Goal: Check status: Check status

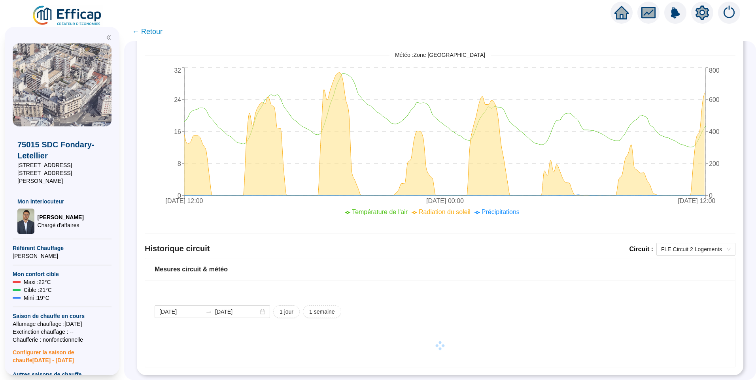
scroll to position [318, 0]
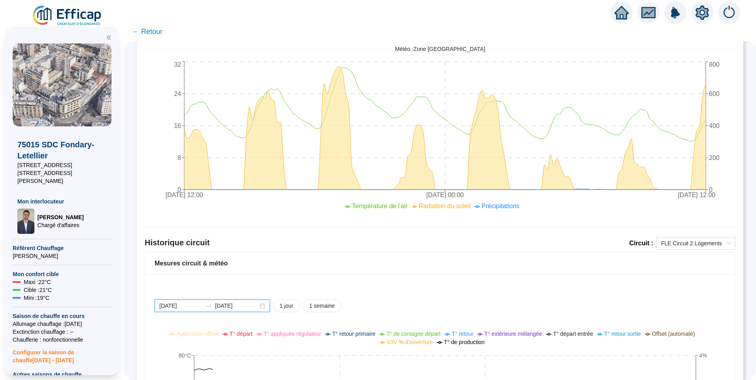
click at [255, 310] on input "[DATE]" at bounding box center [236, 306] width 43 height 8
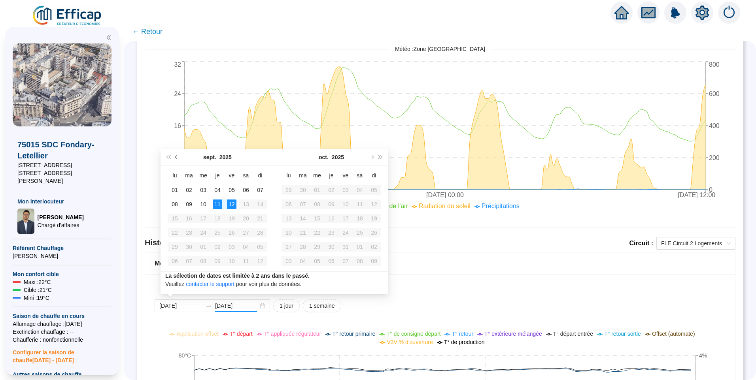
click at [177, 158] on span "Mois précédent (PageUp)" at bounding box center [177, 157] width 4 height 4
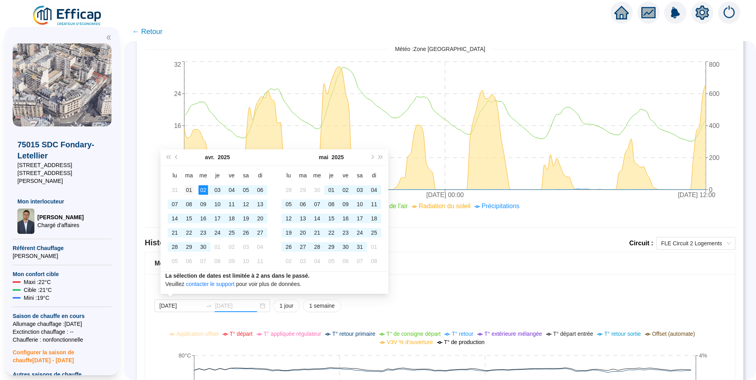
type input "[DATE]"
click at [188, 186] on div "01" at bounding box center [188, 189] width 9 height 9
click at [175, 159] on button "Mois précédent (PageUp)" at bounding box center [176, 157] width 9 height 16
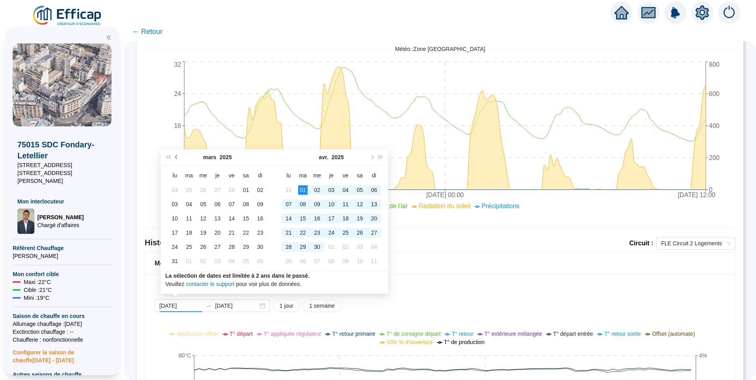
click at [175, 159] on button "Mois précédent (PageUp)" at bounding box center [176, 157] width 9 height 16
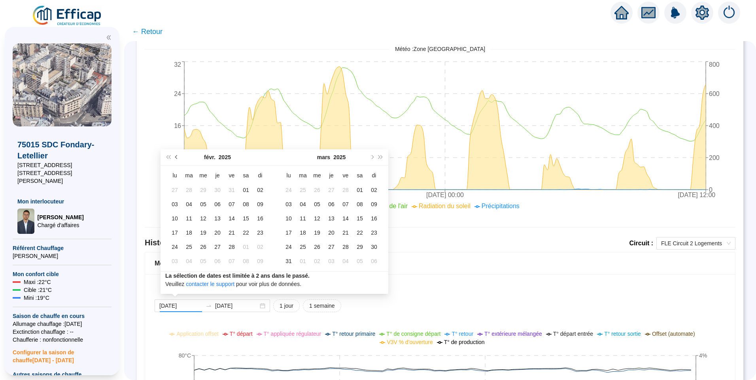
click at [175, 159] on button "Mois précédent (PageUp)" at bounding box center [176, 157] width 9 height 16
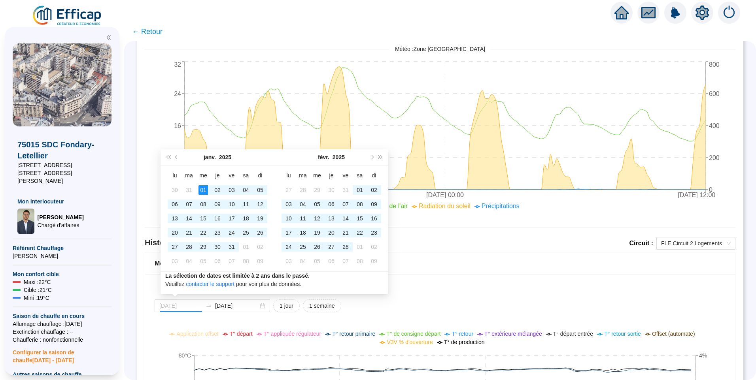
type input "[DATE]"
click at [202, 189] on div "01" at bounding box center [202, 189] width 9 height 9
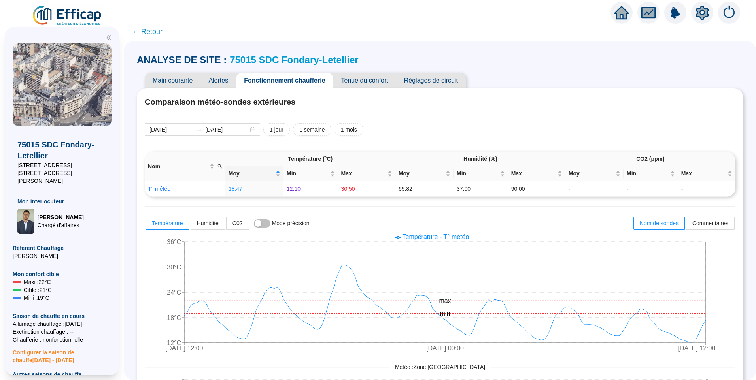
scroll to position [437, 0]
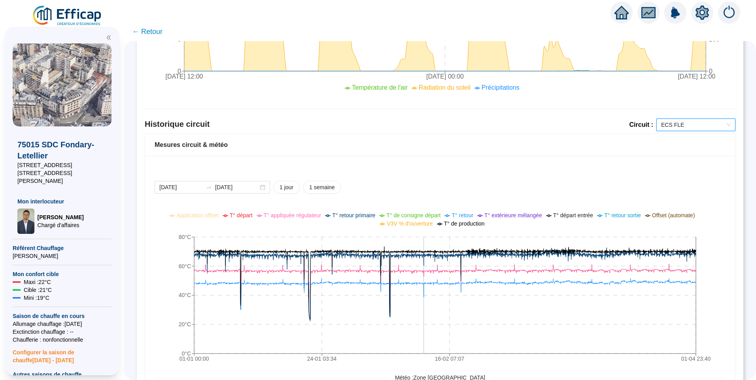
click at [701, 13] on icon "setting" at bounding box center [702, 13] width 14 height 14
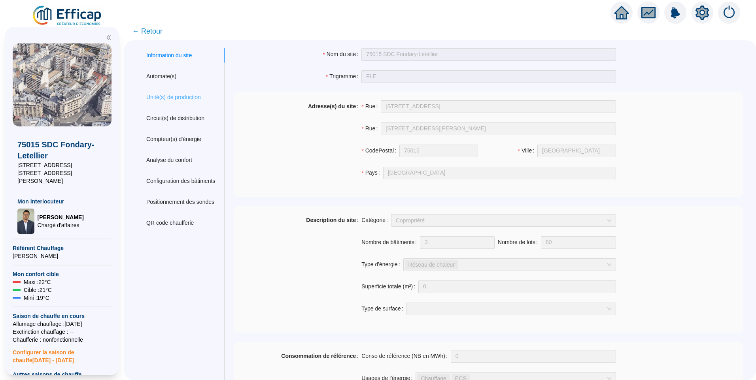
click at [180, 104] on div "Unité(s) de production" at bounding box center [181, 97] width 88 height 15
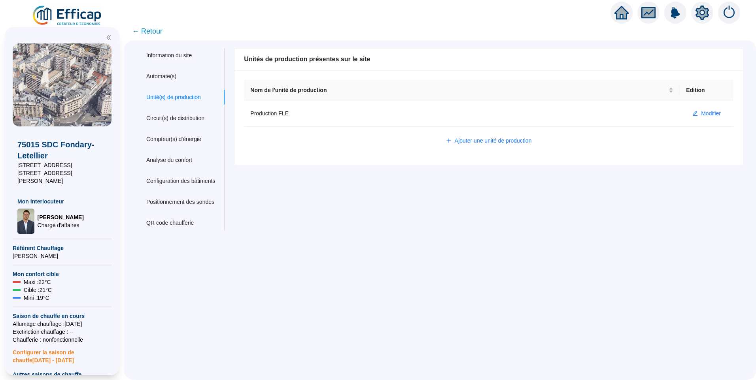
click at [163, 32] on span "← Retour" at bounding box center [147, 31] width 30 height 11
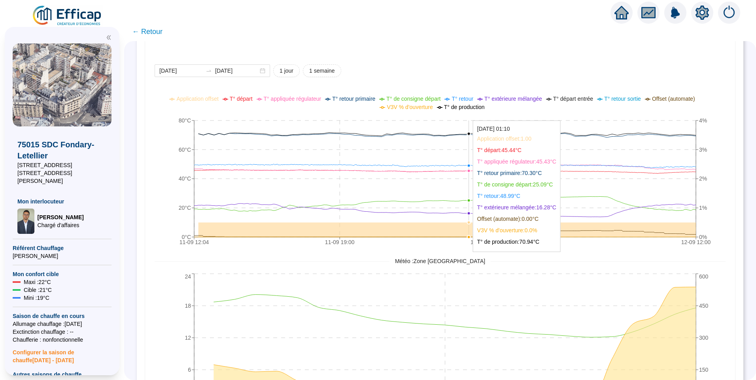
scroll to position [435, 0]
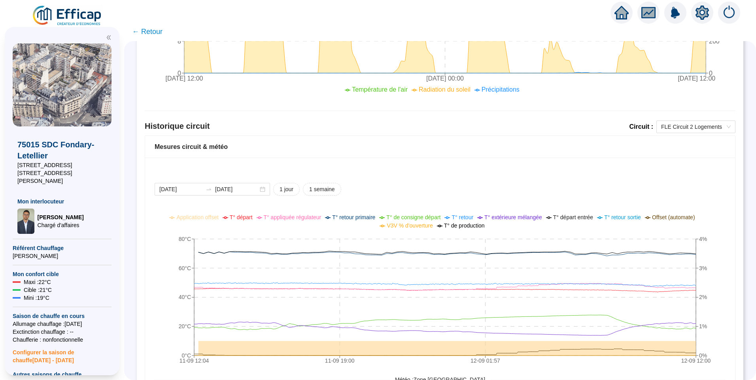
click at [380, 186] on div "2025-09-11 2025-09-12 1 jour 1 semaine" at bounding box center [440, 189] width 571 height 13
click at [252, 190] on input "[DATE]" at bounding box center [236, 189] width 43 height 8
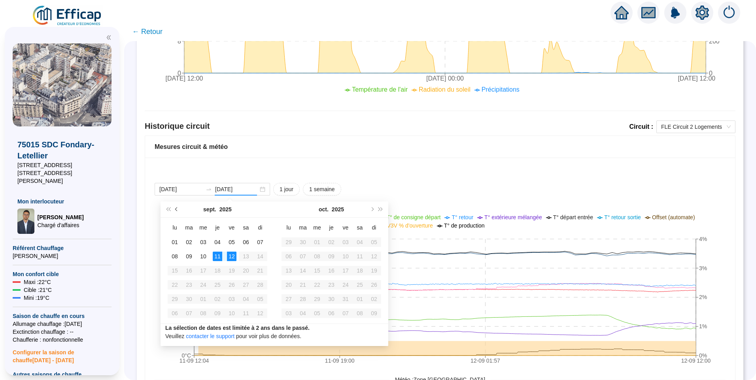
click at [177, 211] on span "Mois précédent (PageUp)" at bounding box center [177, 210] width 4 height 4
click at [177, 212] on button "Mois précédent (PageUp)" at bounding box center [176, 210] width 9 height 16
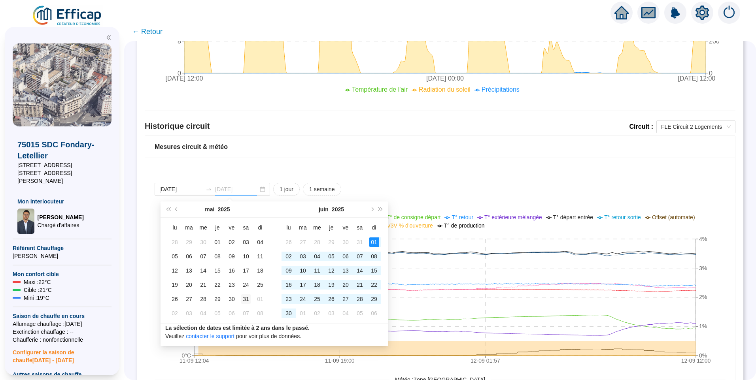
type input "2025-05-31"
click at [249, 299] on div "31" at bounding box center [245, 299] width 9 height 9
click at [179, 211] on button "Mois précédent (PageUp)" at bounding box center [176, 210] width 9 height 16
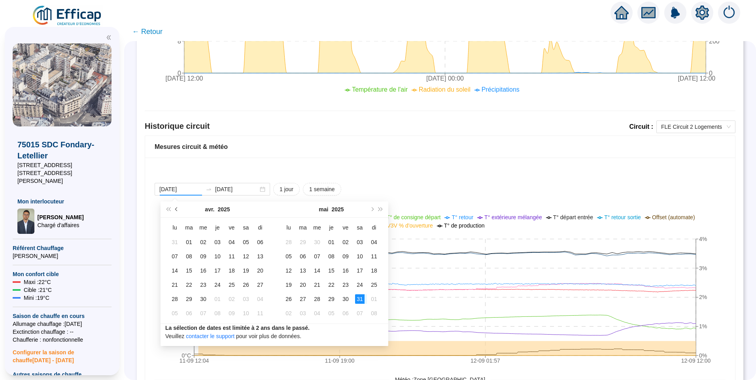
click at [179, 211] on button "Mois précédent (PageUp)" at bounding box center [176, 210] width 9 height 16
type input "2025-01-27"
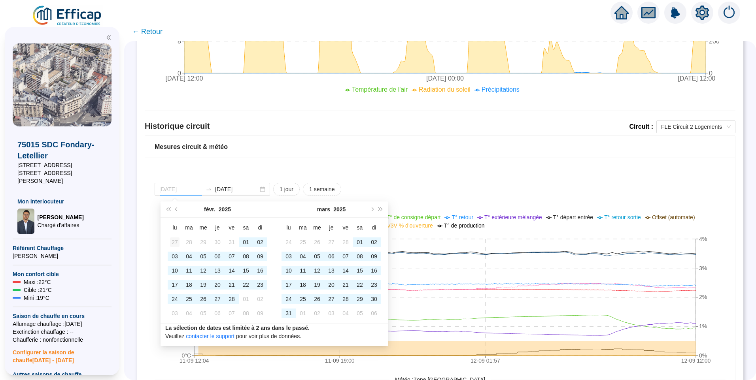
click at [177, 240] on div "27" at bounding box center [174, 242] width 9 height 9
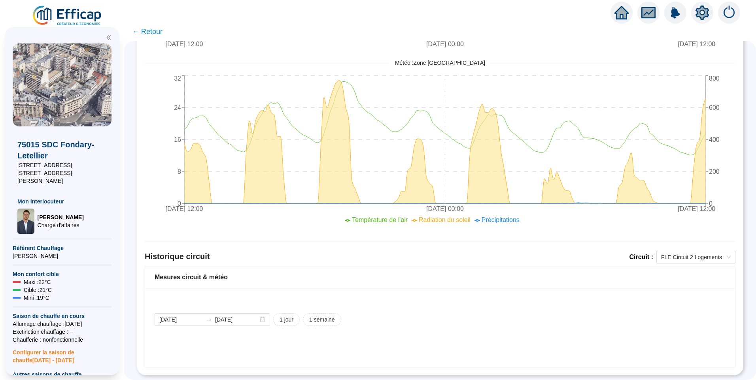
scroll to position [318, 0]
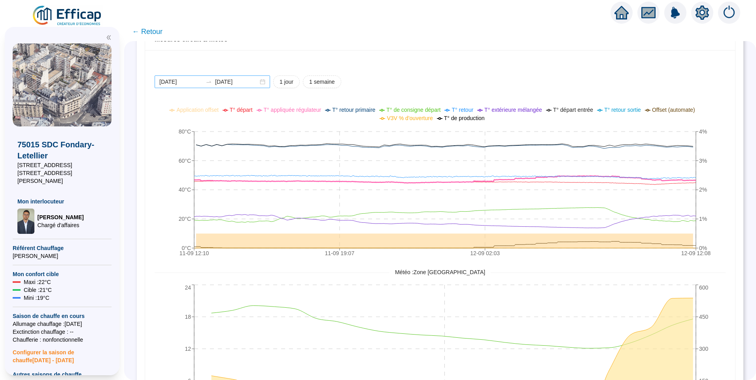
scroll to position [474, 0]
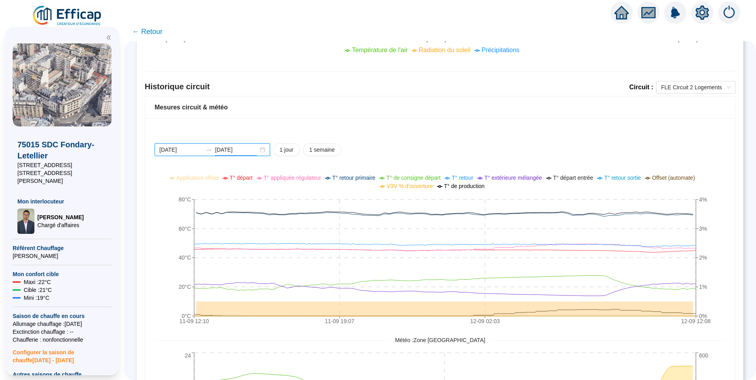
click at [250, 151] on input "2025-09-12" at bounding box center [236, 150] width 43 height 8
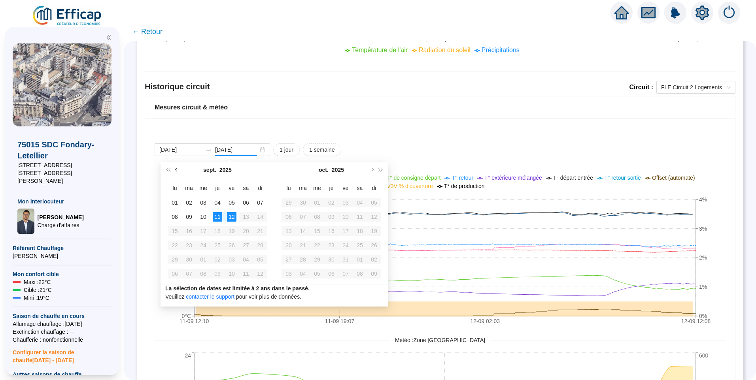
click at [177, 172] on button "Mois précédent (PageUp)" at bounding box center [176, 170] width 9 height 16
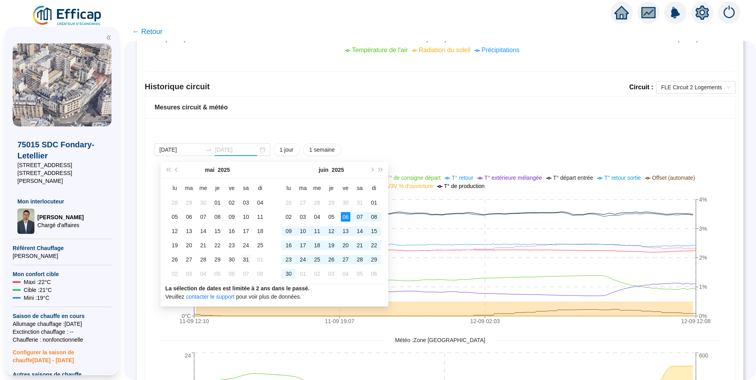
type input "2025-05-31"
click at [248, 259] on div "31" at bounding box center [245, 259] width 9 height 9
click at [177, 173] on button "Mois précédent (PageUp)" at bounding box center [176, 170] width 9 height 16
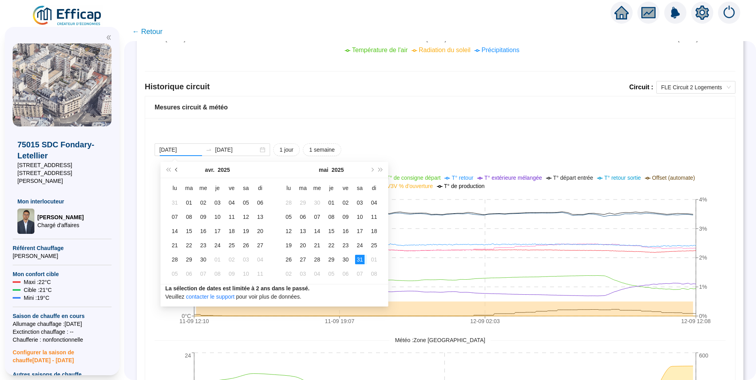
click at [178, 170] on span "Mois précédent (PageUp)" at bounding box center [177, 170] width 4 height 4
click at [176, 171] on button "Mois précédent (PageUp)" at bounding box center [176, 170] width 9 height 16
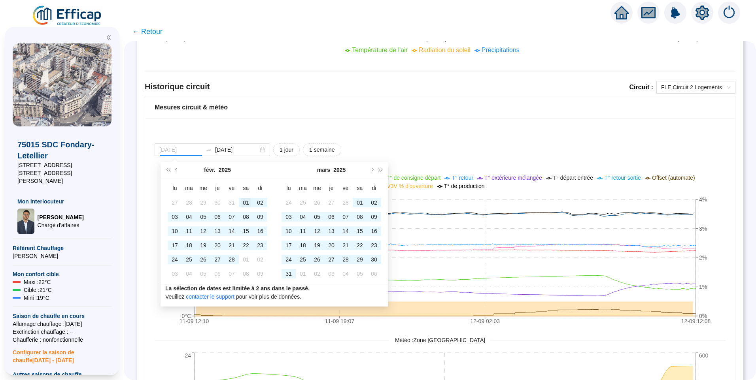
type input "2025-02-01"
click at [245, 205] on div "01" at bounding box center [245, 202] width 9 height 9
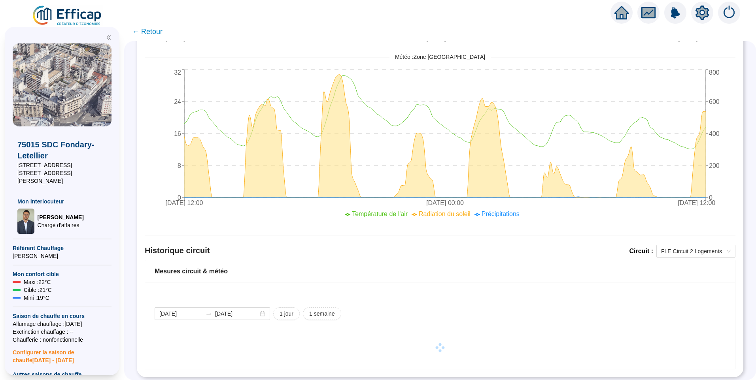
scroll to position [318, 0]
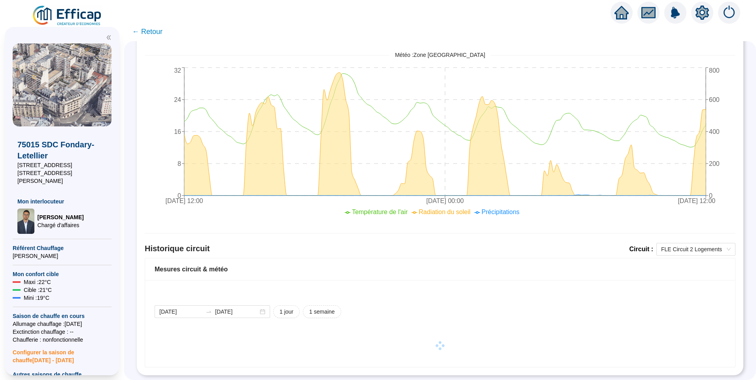
click at [429, 267] on div "Mesures circuit & météo" at bounding box center [440, 269] width 571 height 9
